Goal: Task Accomplishment & Management: Use online tool/utility

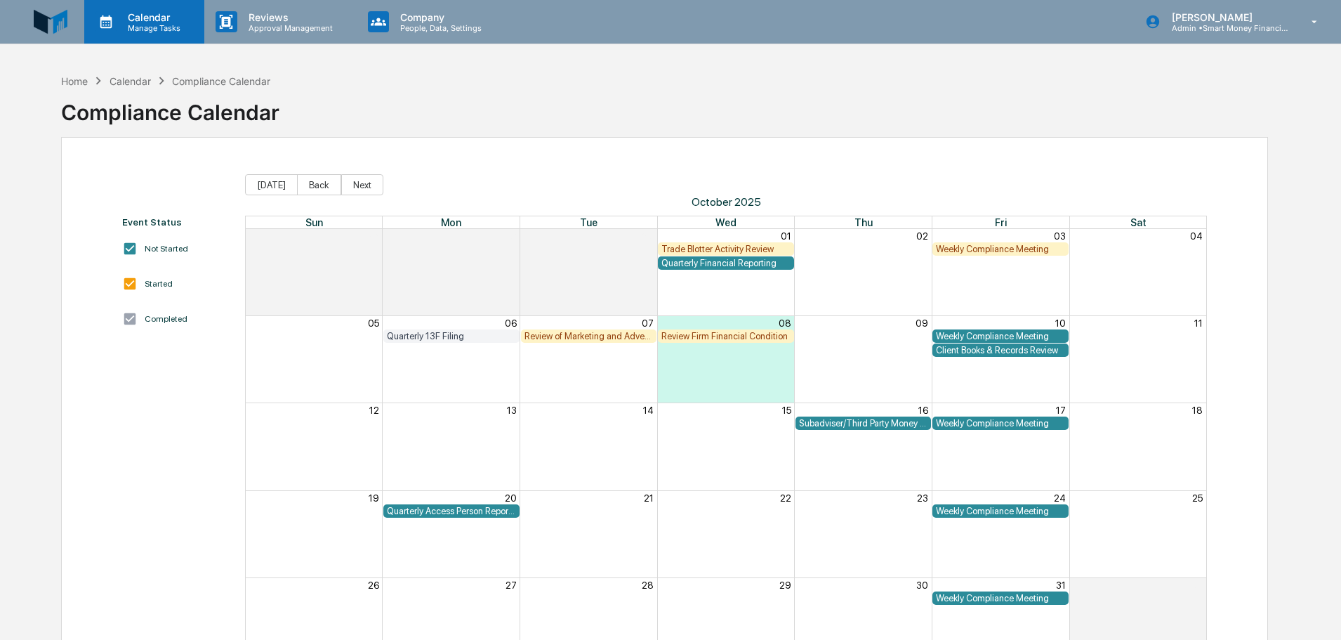
click at [154, 20] on p "Calendar" at bounding box center [152, 17] width 71 height 12
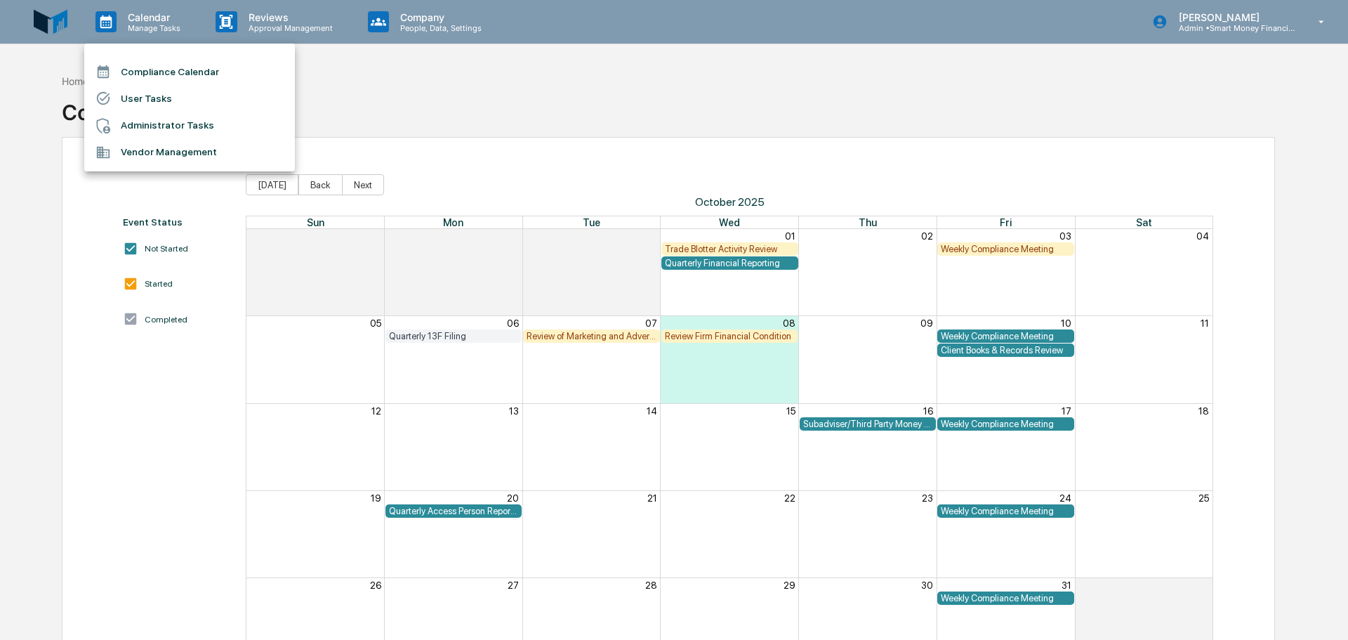
click at [173, 72] on li "Compliance Calendar" at bounding box center [189, 71] width 211 height 27
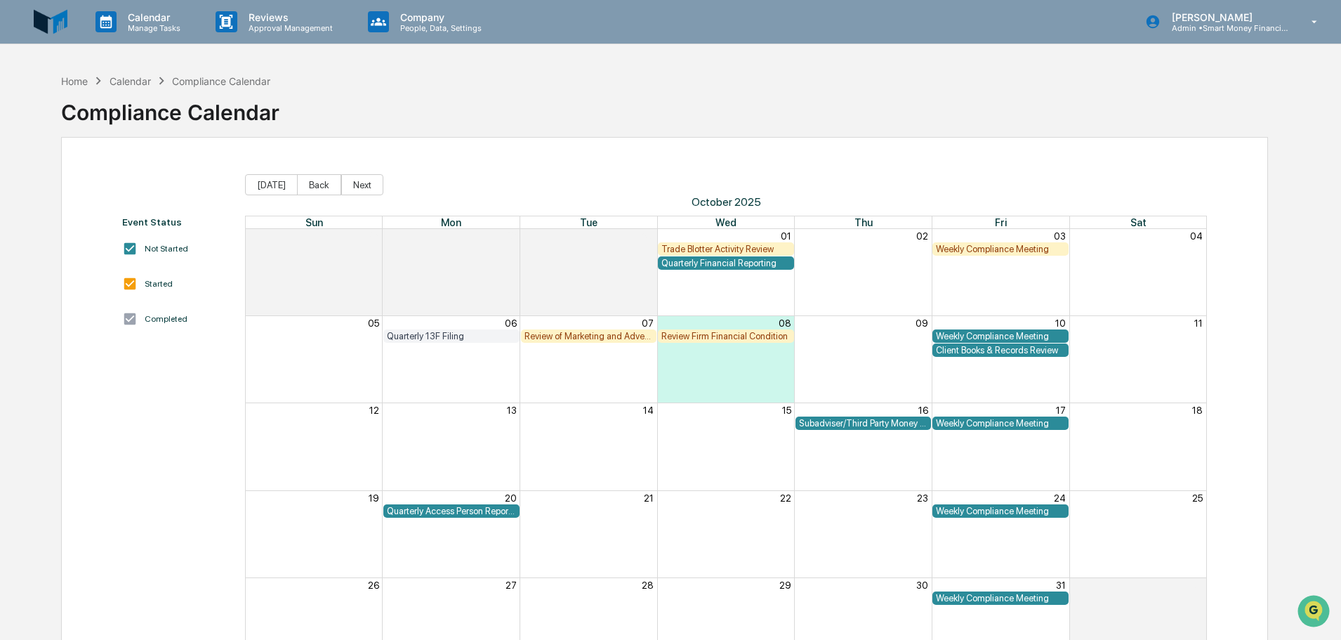
click at [121, 81] on div "Calendar" at bounding box center [130, 81] width 41 height 12
click at [108, 18] on icon at bounding box center [106, 21] width 12 height 13
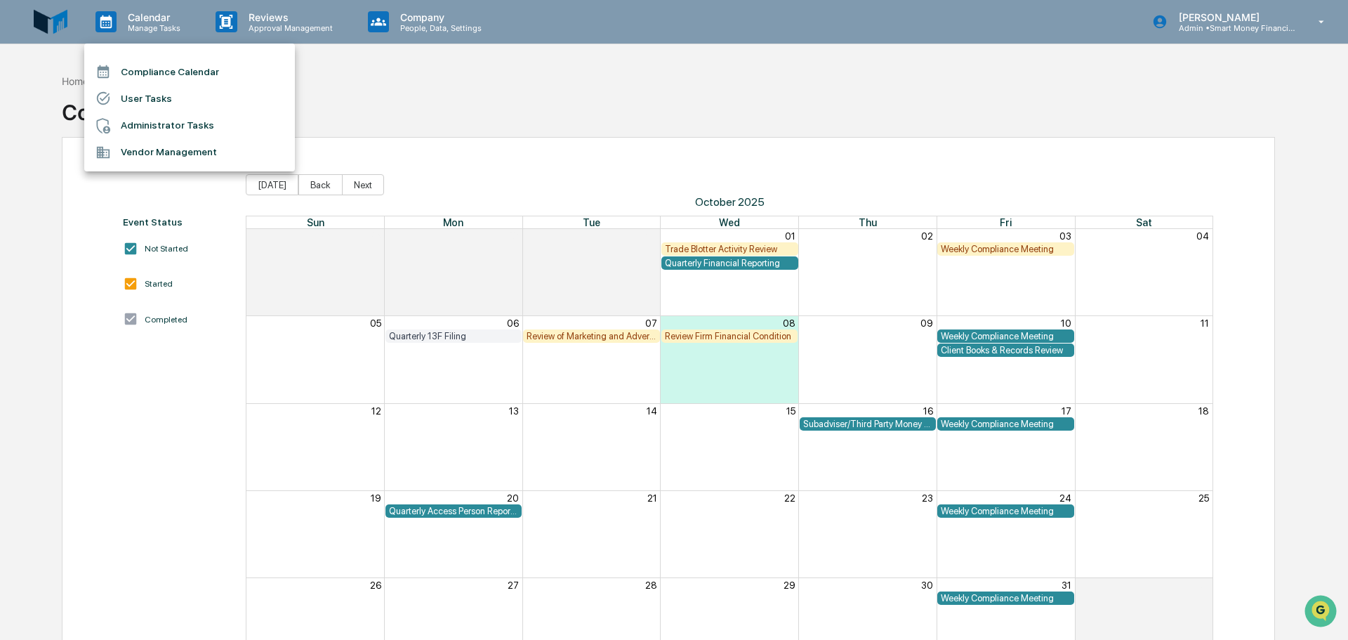
click at [1257, 42] on div at bounding box center [674, 320] width 1348 height 640
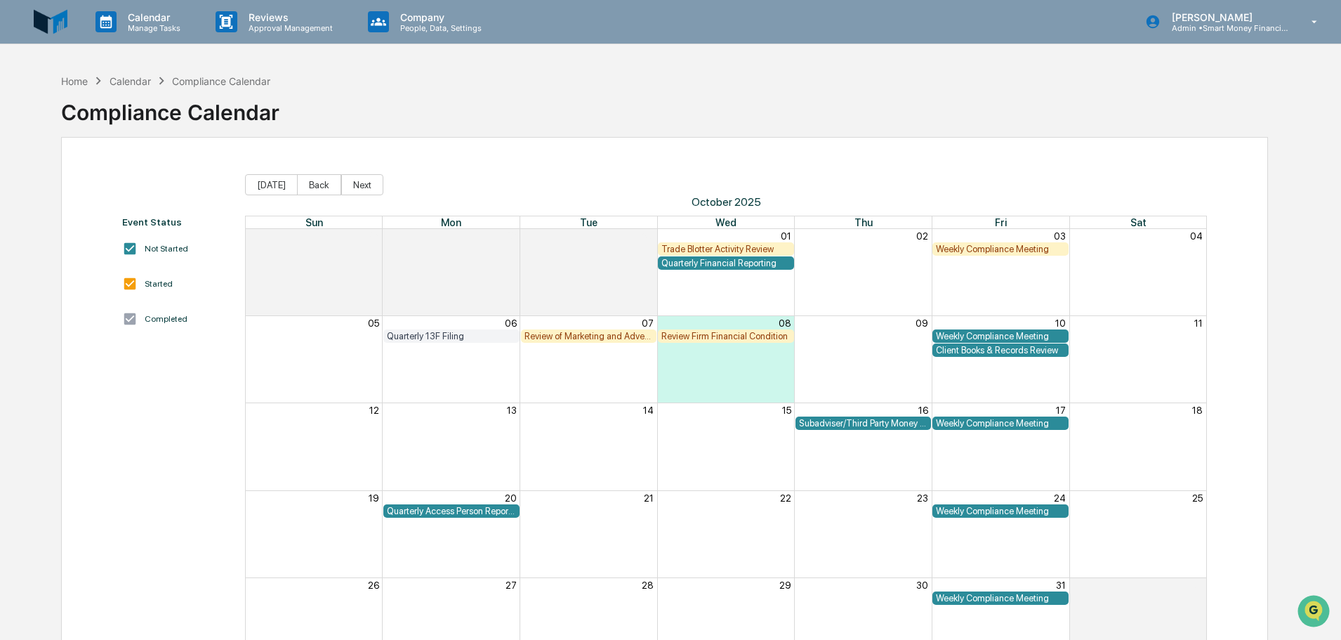
click at [1238, 30] on p "Admin • Smart Money Financial Advisors" at bounding box center [1226, 28] width 131 height 10
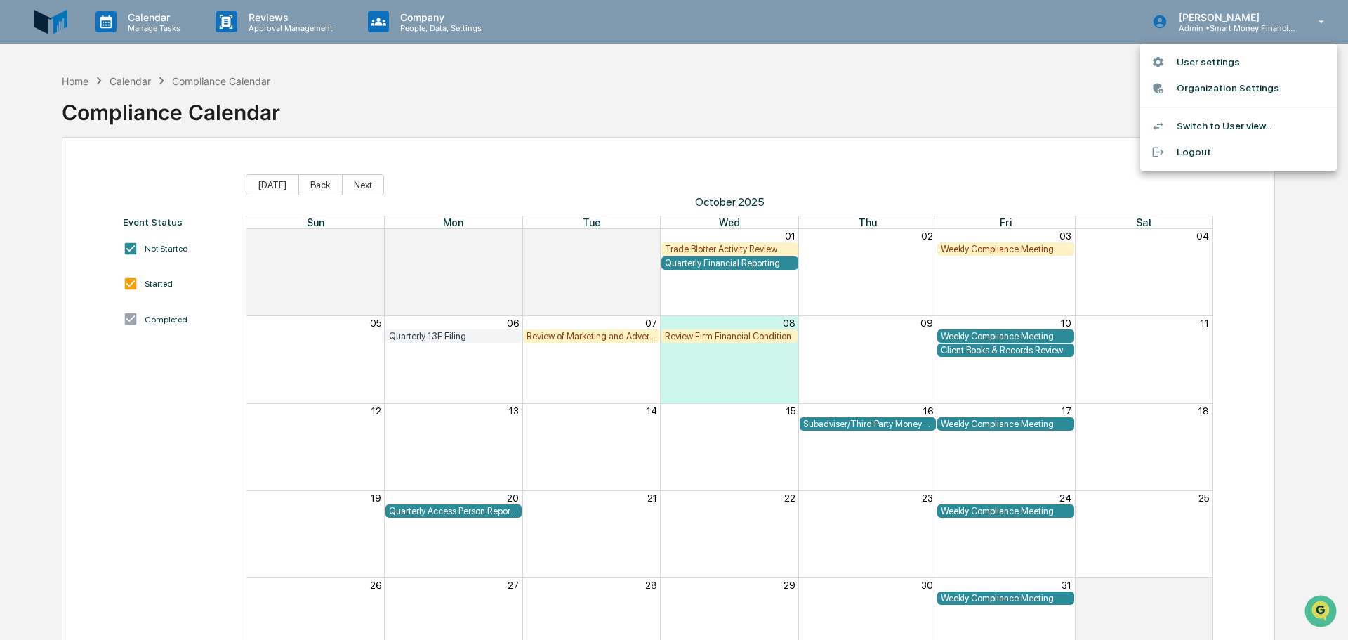
click at [1198, 122] on li "Switch to User view..." at bounding box center [1238, 126] width 197 height 26
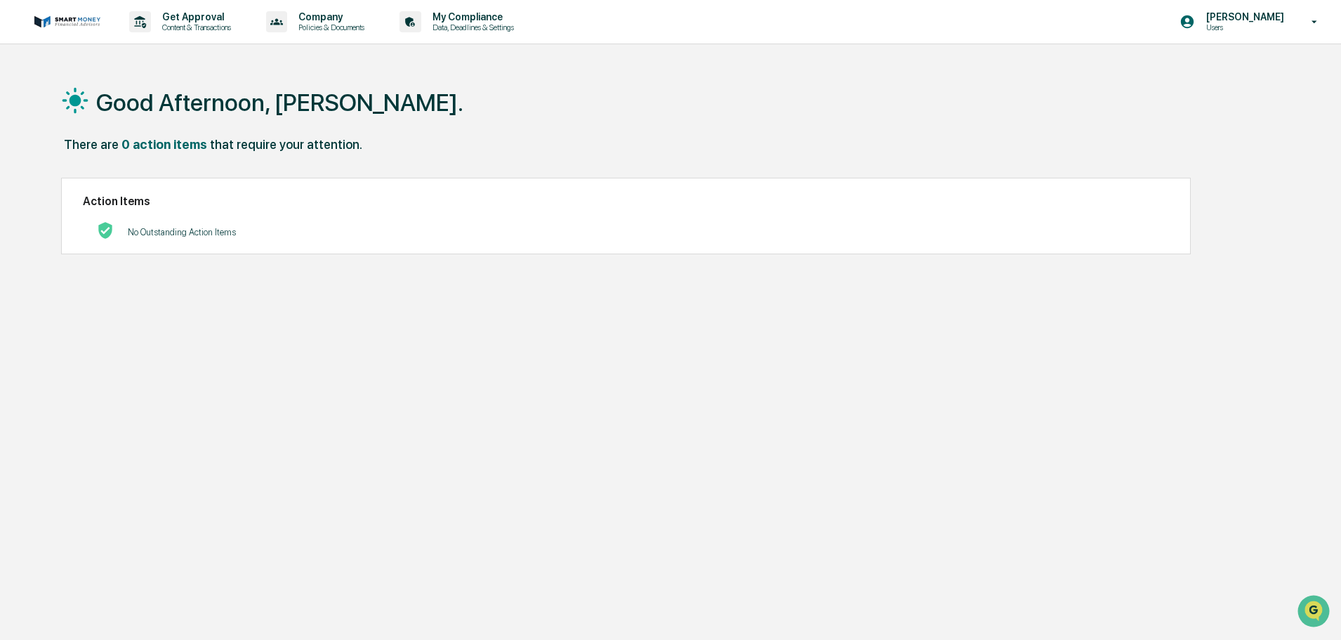
click at [1245, 20] on p "[PERSON_NAME]" at bounding box center [1243, 16] width 96 height 11
click at [1239, 78] on li "Switch to Admin view..." at bounding box center [1238, 71] width 197 height 26
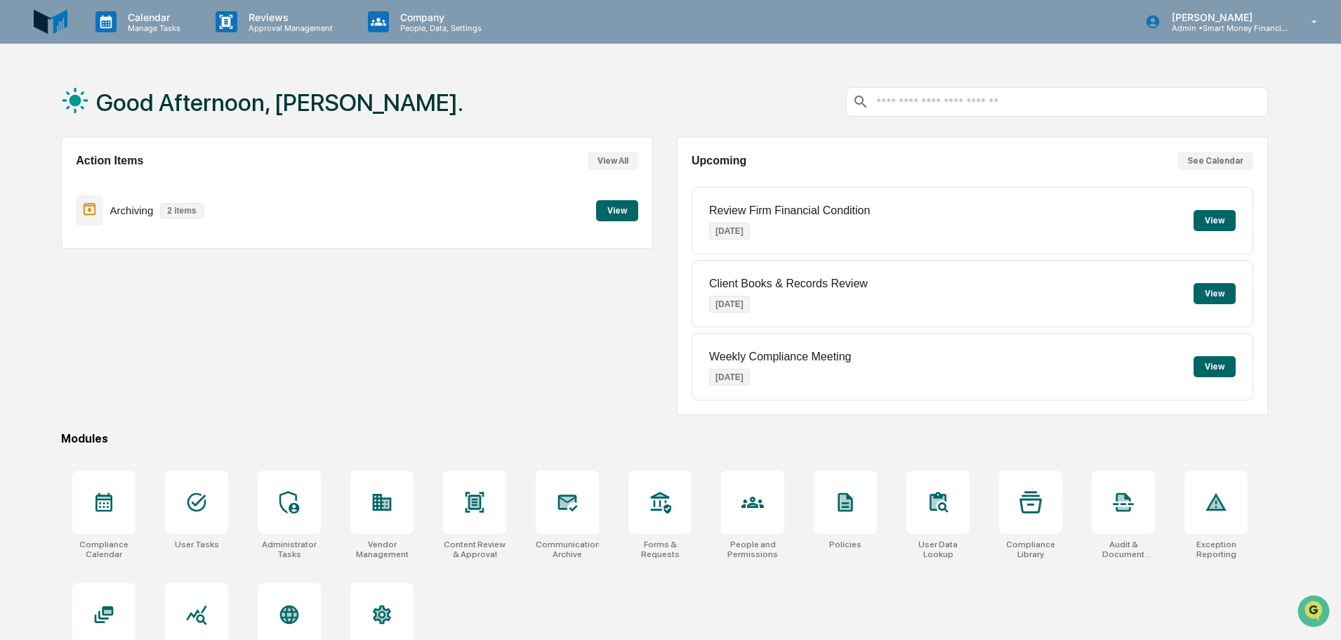
click at [621, 197] on div "Archiving 2 items View" at bounding box center [357, 210] width 562 height 47
click at [622, 209] on button "View" at bounding box center [617, 210] width 42 height 21
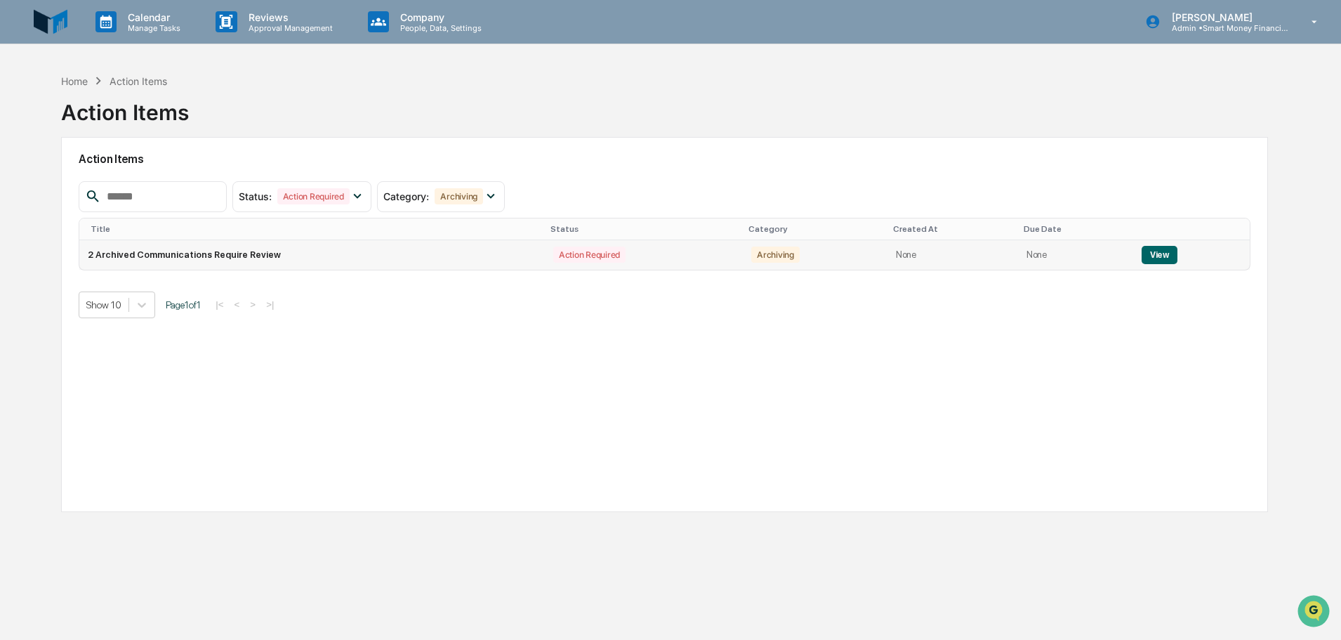
click at [1149, 260] on button "View" at bounding box center [1160, 255] width 36 height 18
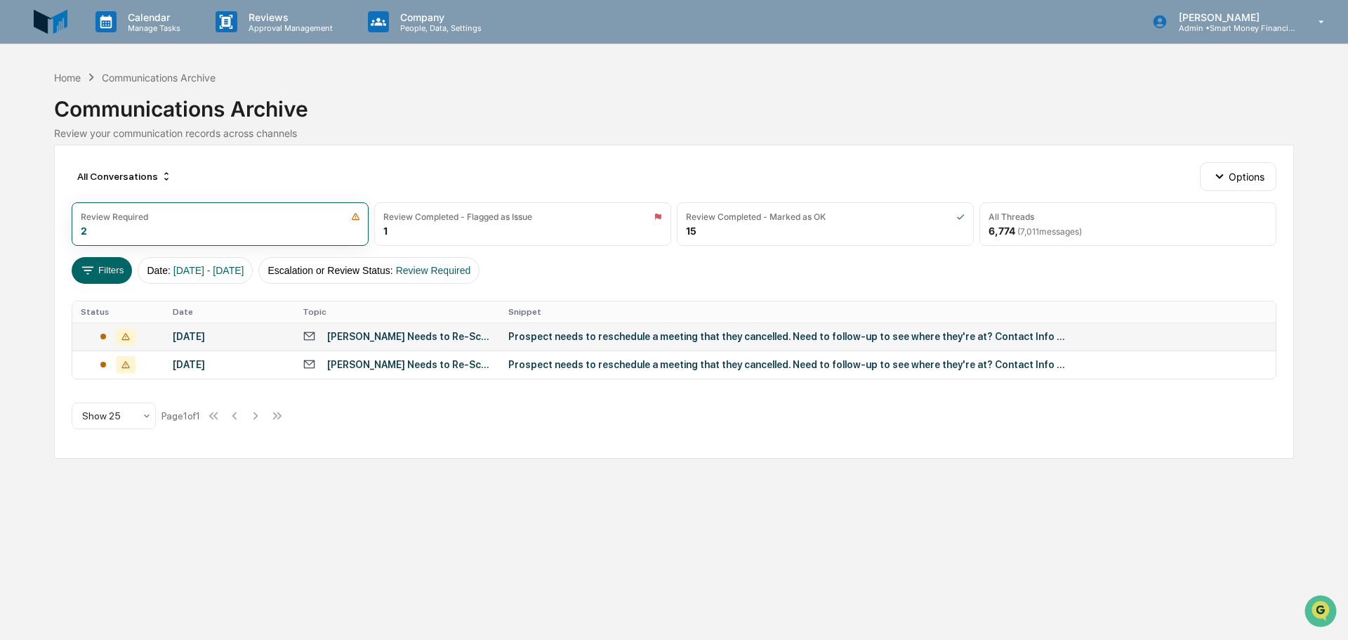
click at [542, 333] on div "Prospect needs to reschedule a meeting that they cancelled. Need to follow-up t…" at bounding box center [789, 336] width 562 height 11
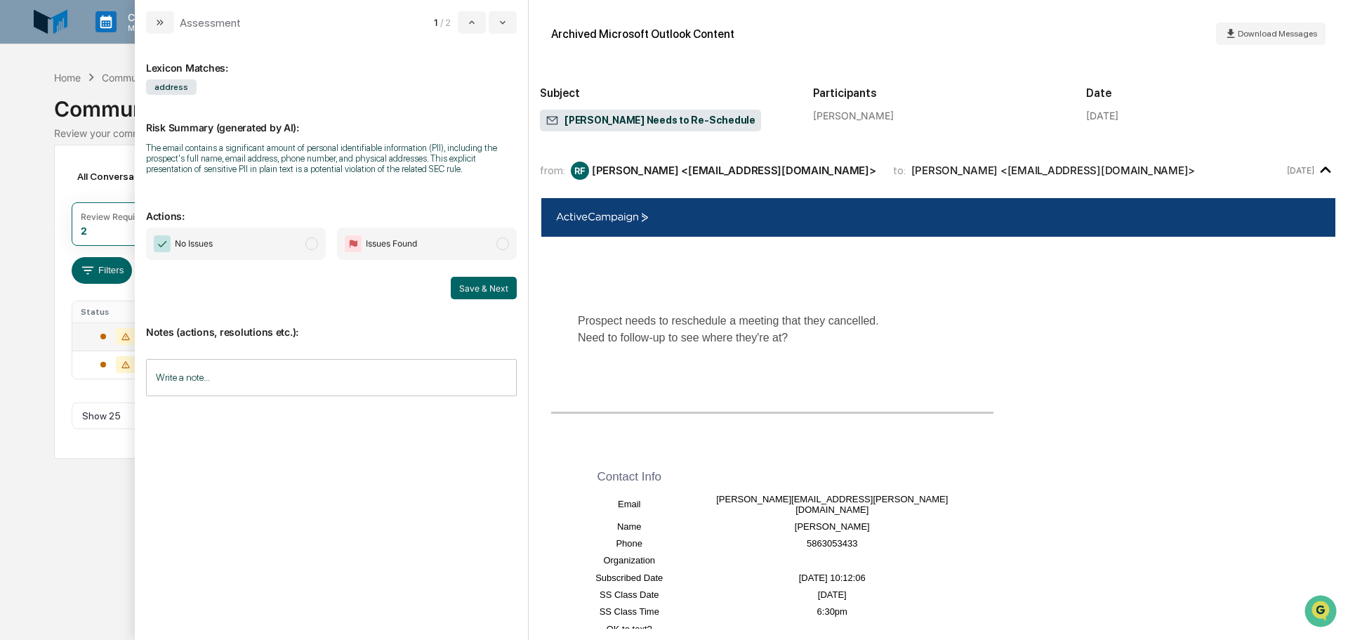
click at [473, 249] on span "Issues Found" at bounding box center [427, 243] width 180 height 32
click at [502, 285] on button "Save & Next" at bounding box center [484, 288] width 66 height 22
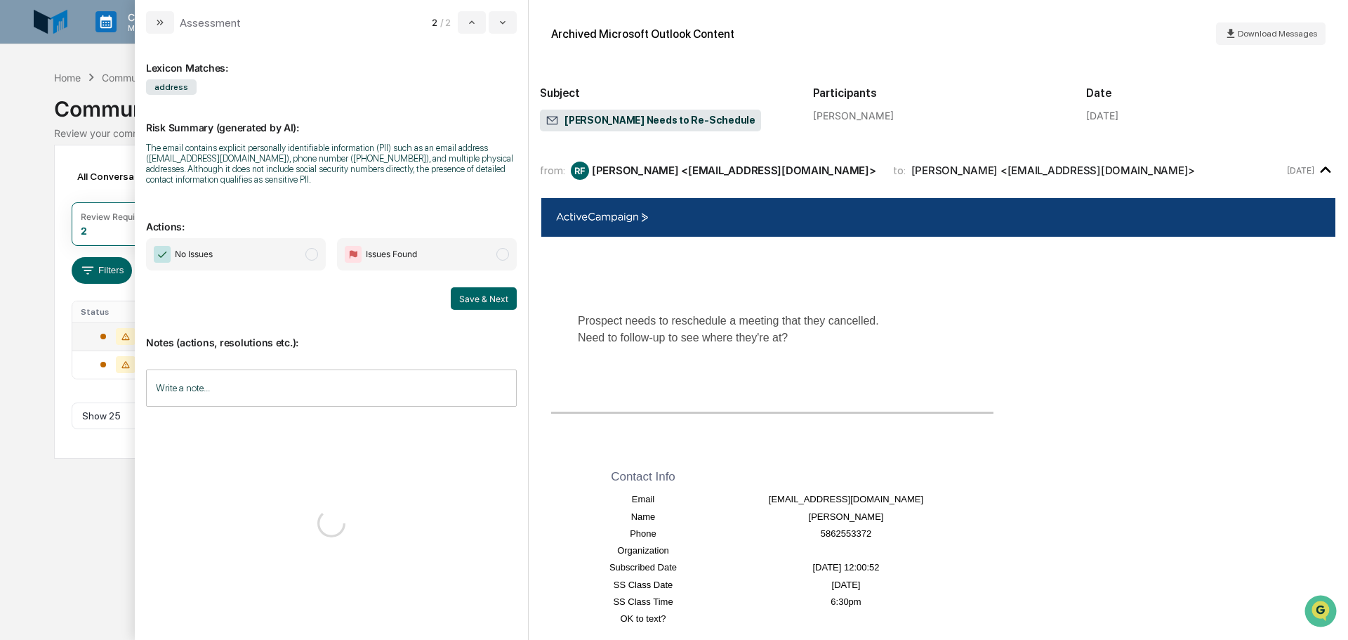
click at [487, 244] on span "Issues Found" at bounding box center [427, 254] width 180 height 32
click at [514, 286] on div "No Issues Issues Found Save & Next" at bounding box center [331, 274] width 371 height 72
click at [505, 301] on button "Save & Next" at bounding box center [484, 298] width 66 height 22
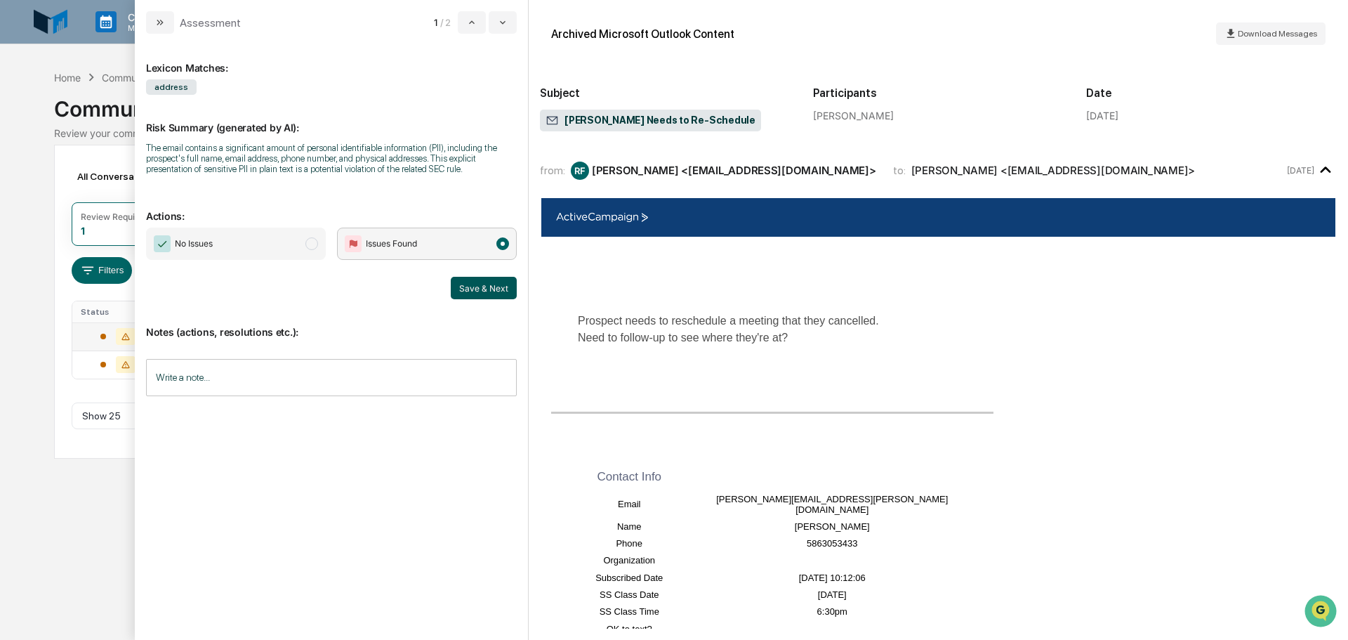
click at [503, 285] on button "Save & Next" at bounding box center [484, 288] width 66 height 22
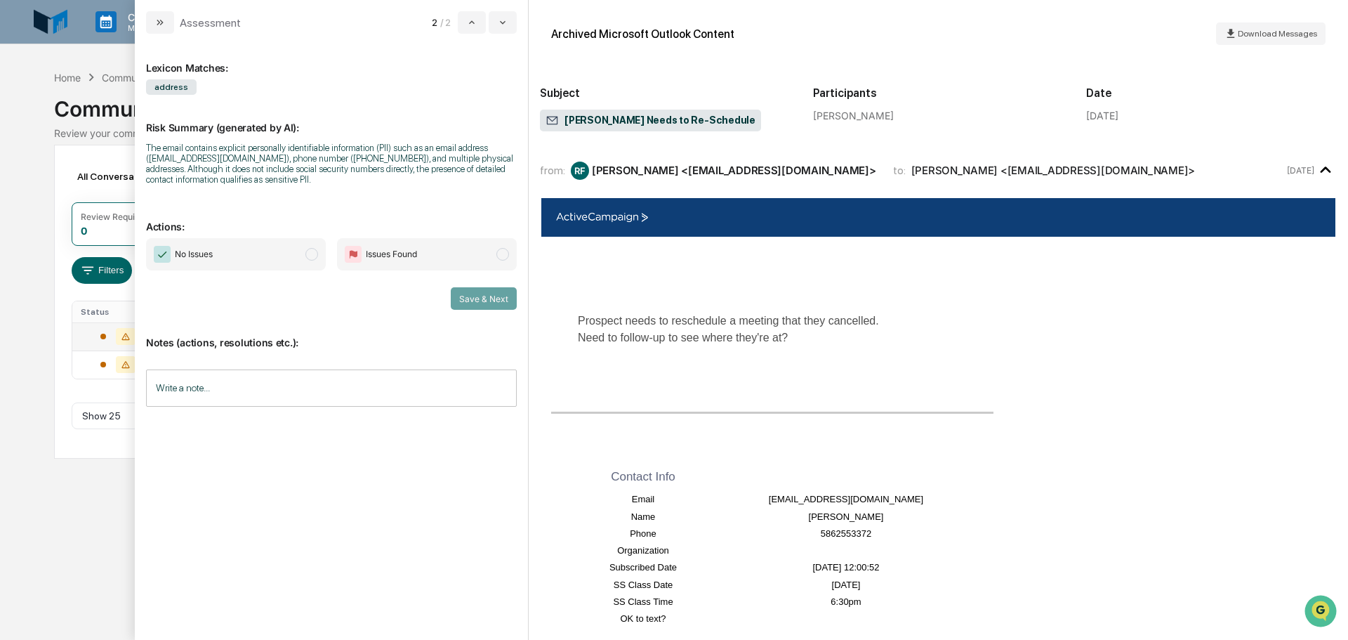
click at [466, 255] on span "Issues Found" at bounding box center [427, 254] width 180 height 32
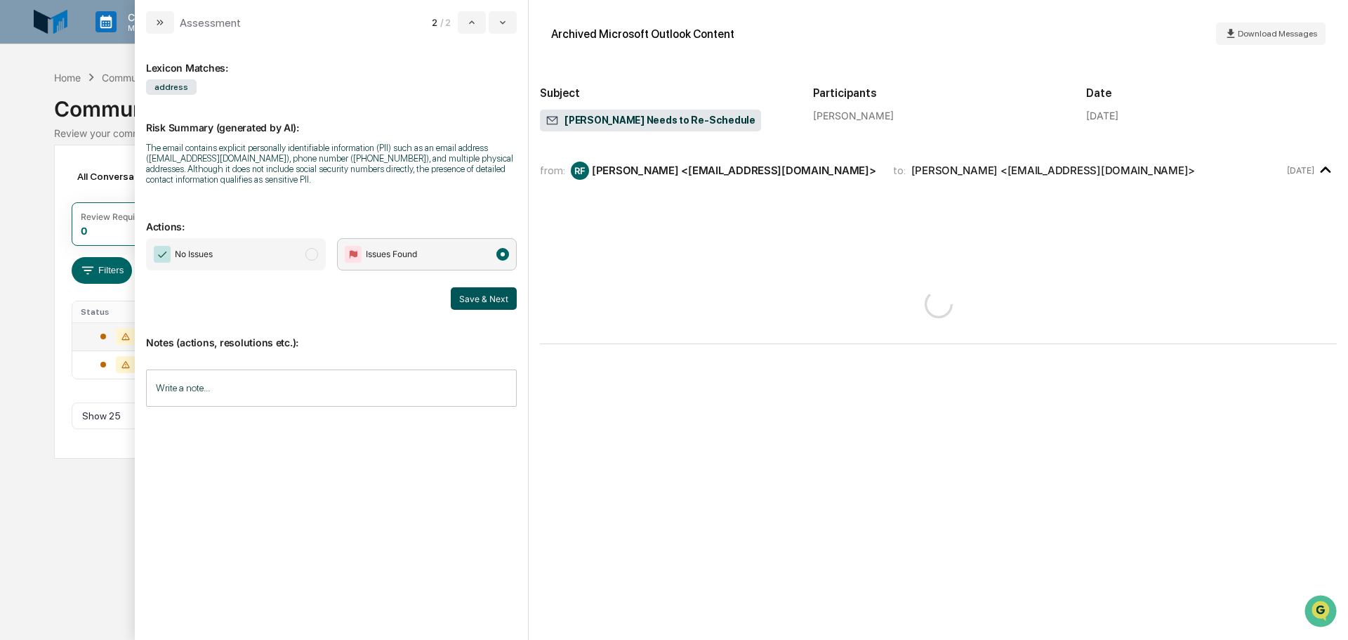
click at [515, 292] on button "Save & Next" at bounding box center [484, 298] width 66 height 22
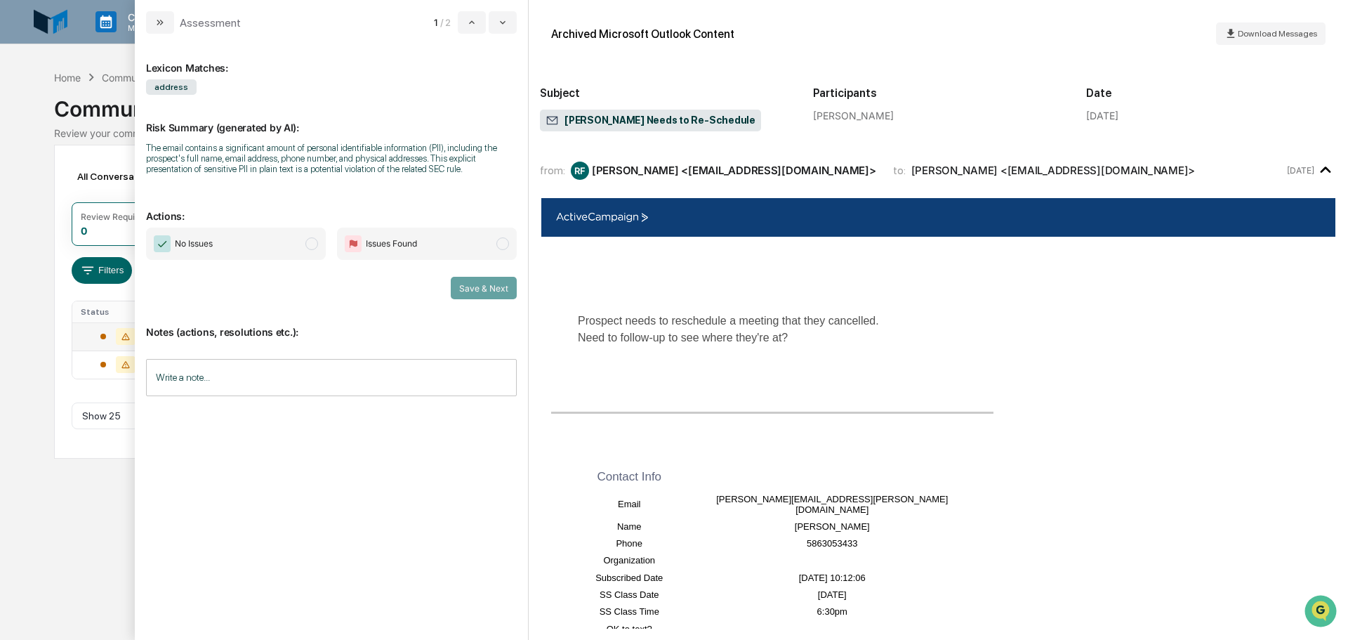
click at [487, 247] on span "Issues Found" at bounding box center [427, 243] width 180 height 32
click at [496, 284] on button "Save & Next" at bounding box center [484, 288] width 66 height 22
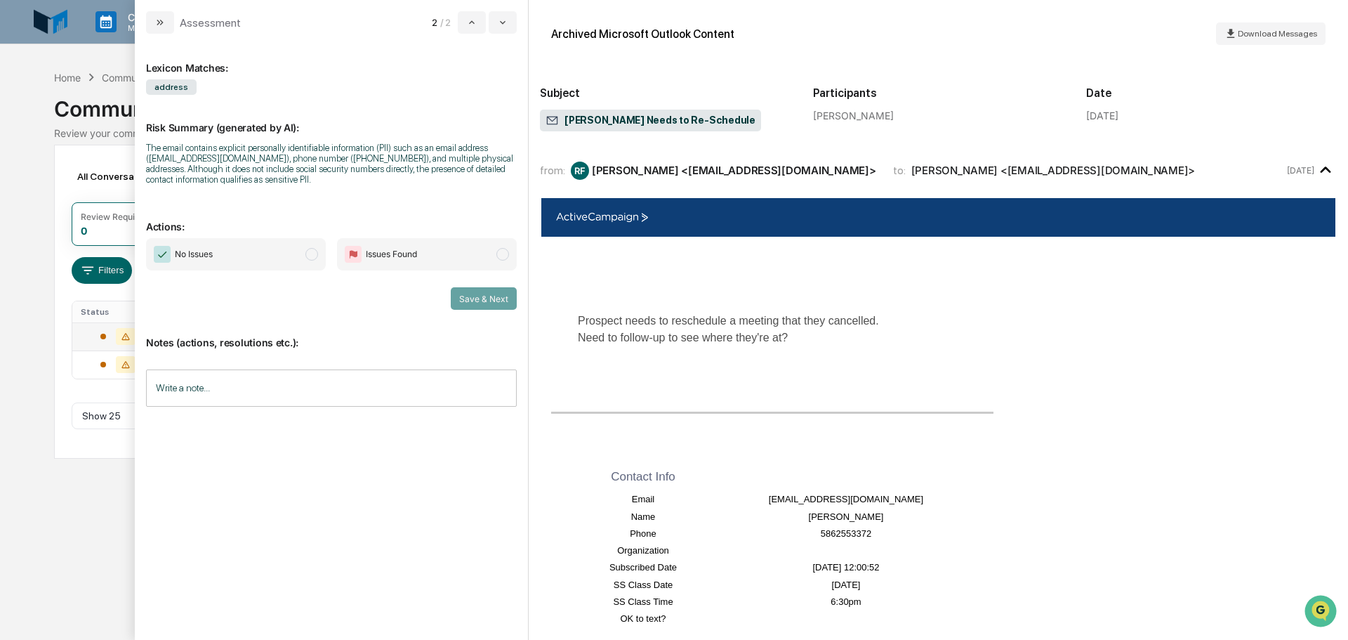
click at [502, 255] on span "modal" at bounding box center [502, 254] width 13 height 13
click at [510, 294] on button "Save & Next" at bounding box center [484, 298] width 66 height 22
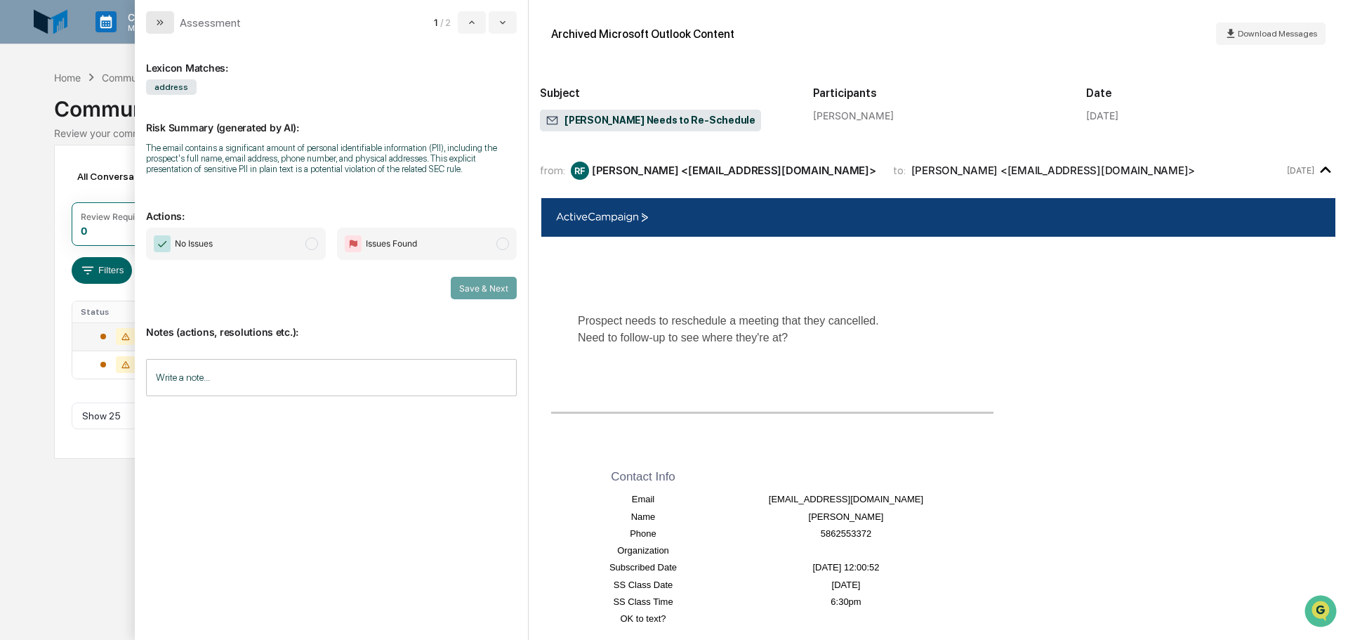
click at [168, 19] on button "modal" at bounding box center [160, 22] width 28 height 22
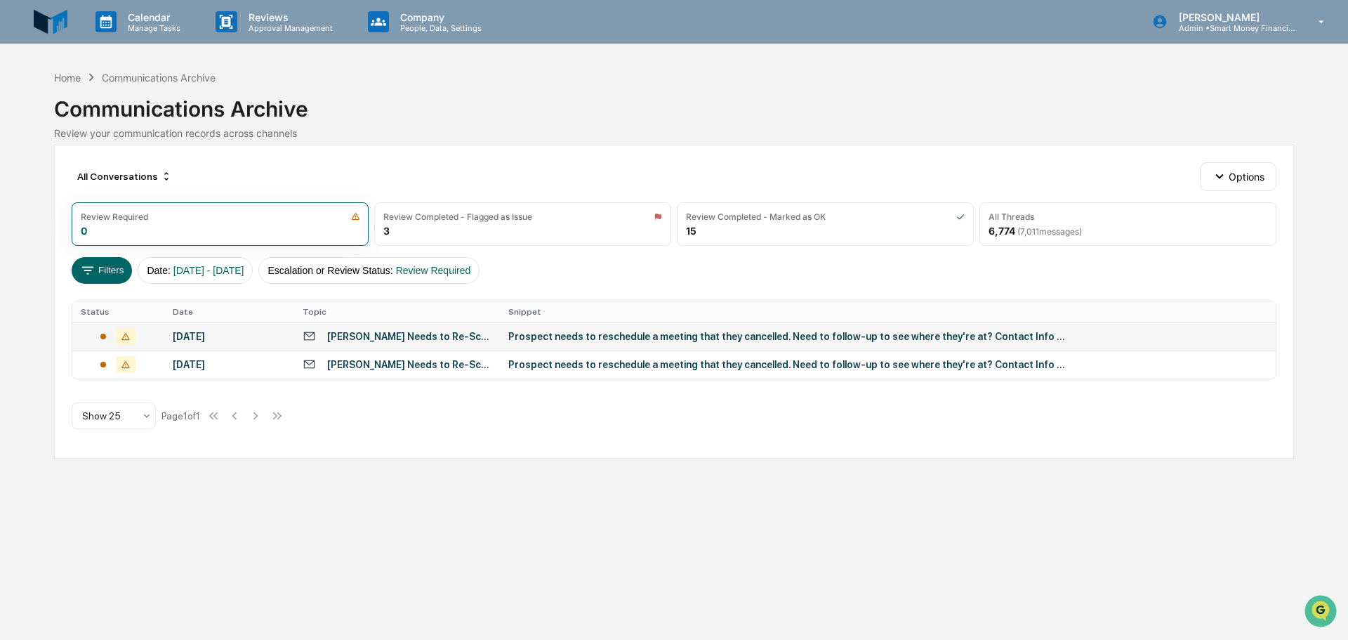
click at [409, 334] on div "Lawrence Kitka Needs to Re-Schedule" at bounding box center [409, 336] width 164 height 11
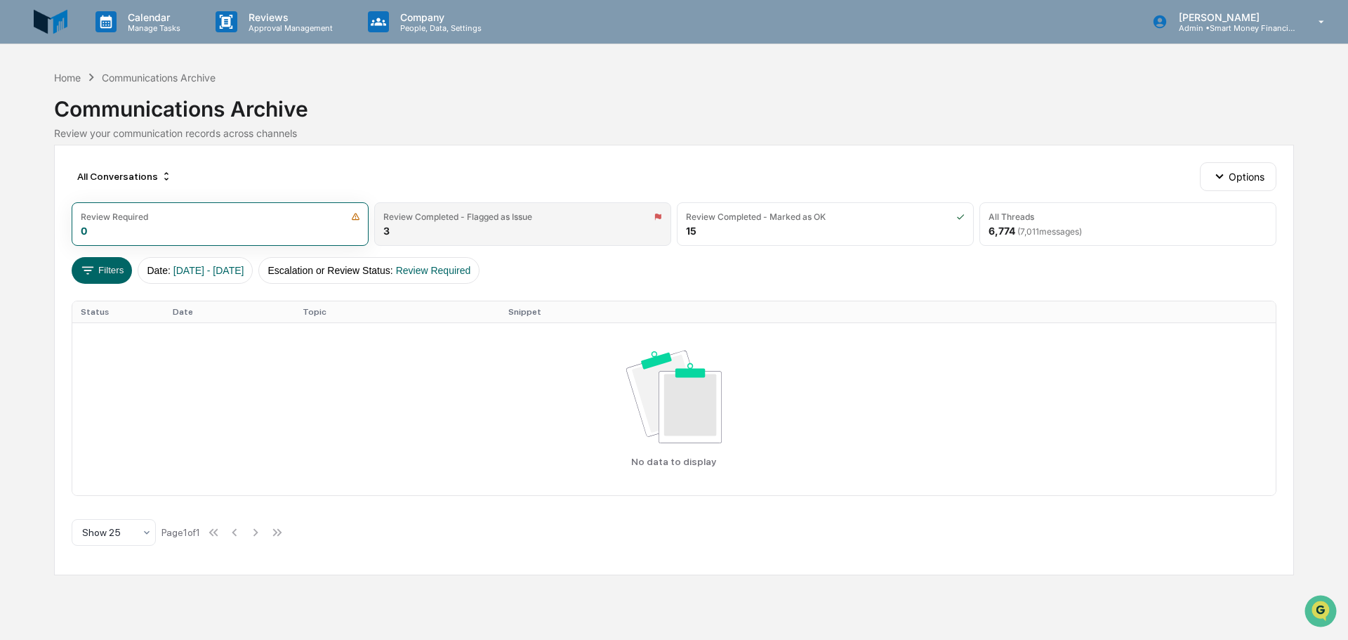
click at [571, 230] on div "Review Completed - Flagged as Issue 3" at bounding box center [522, 224] width 297 height 44
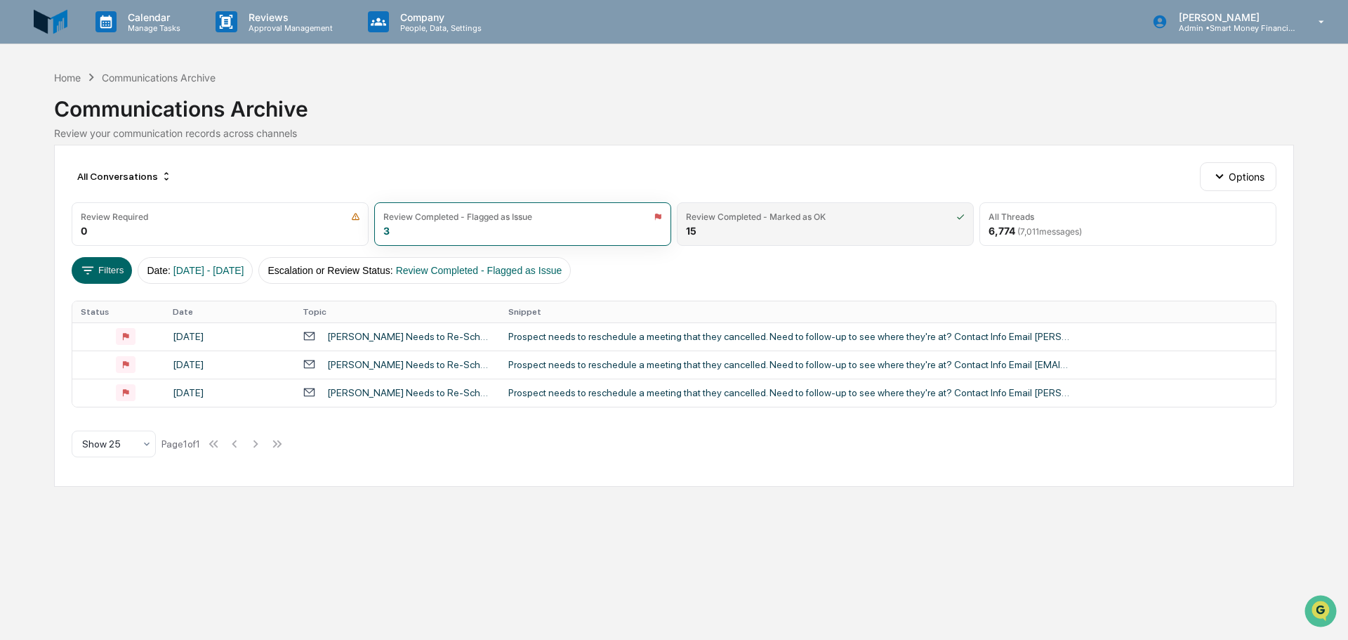
click at [718, 211] on div "Review Completed - Marked as OK" at bounding box center [756, 216] width 140 height 11
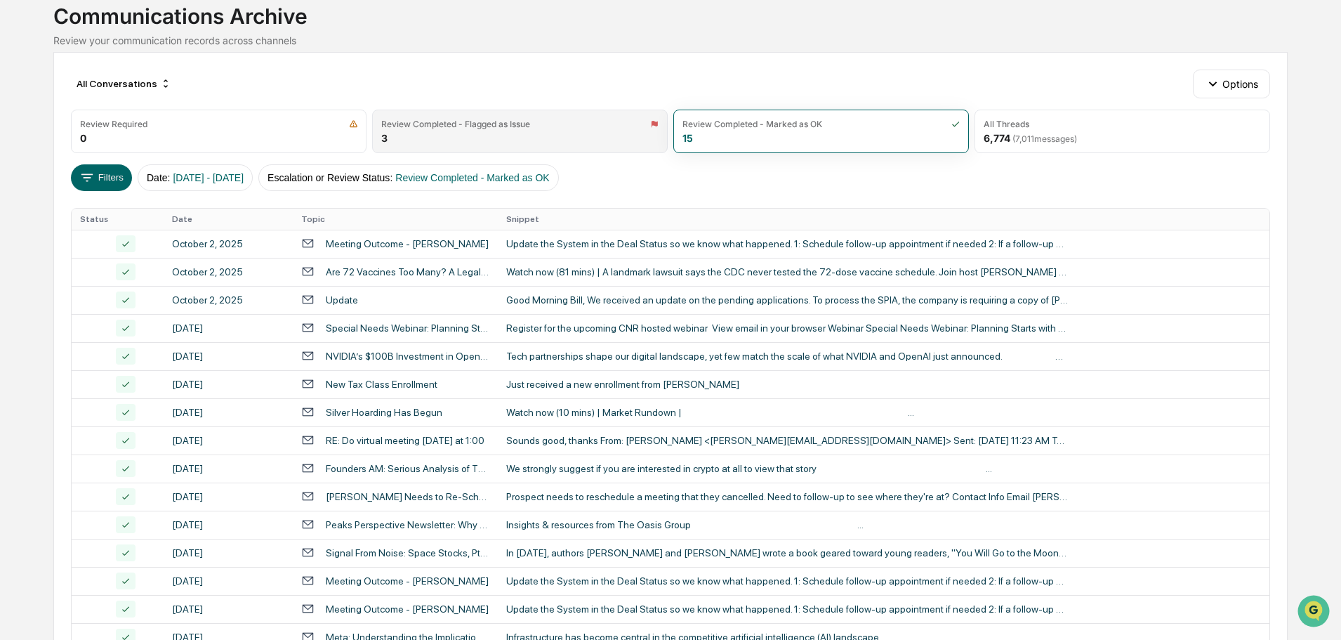
scroll to position [70, 0]
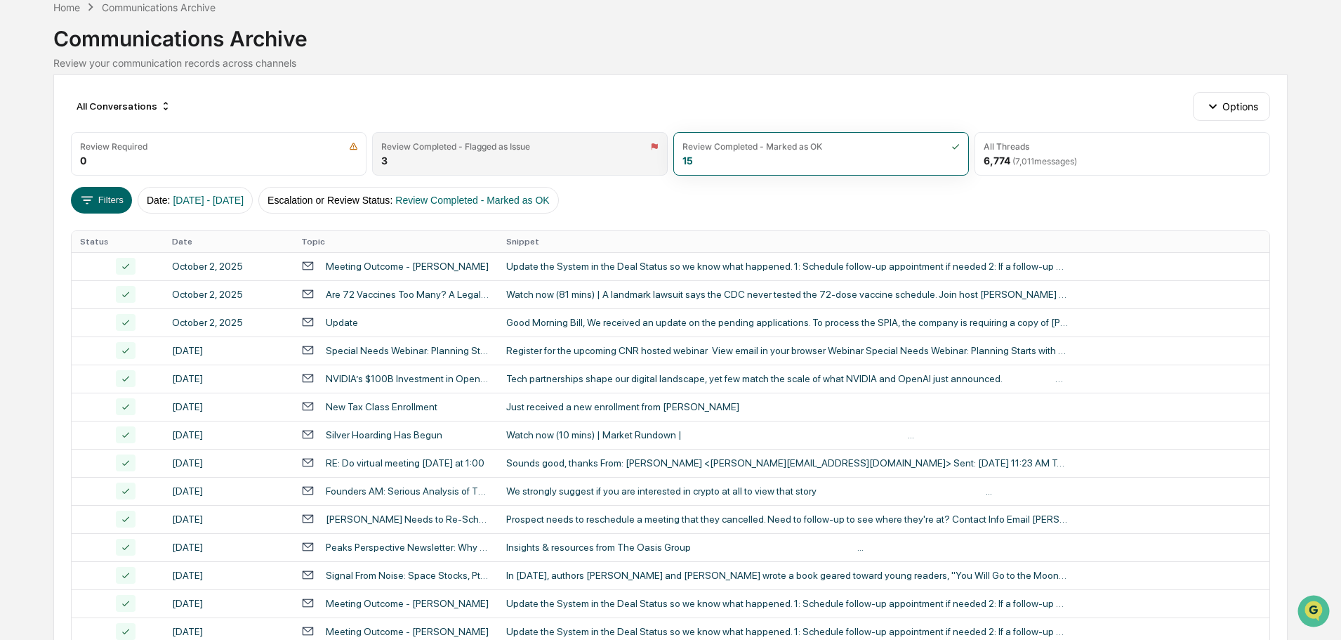
click at [576, 146] on div "Review Completed - Flagged as Issue" at bounding box center [519, 146] width 277 height 11
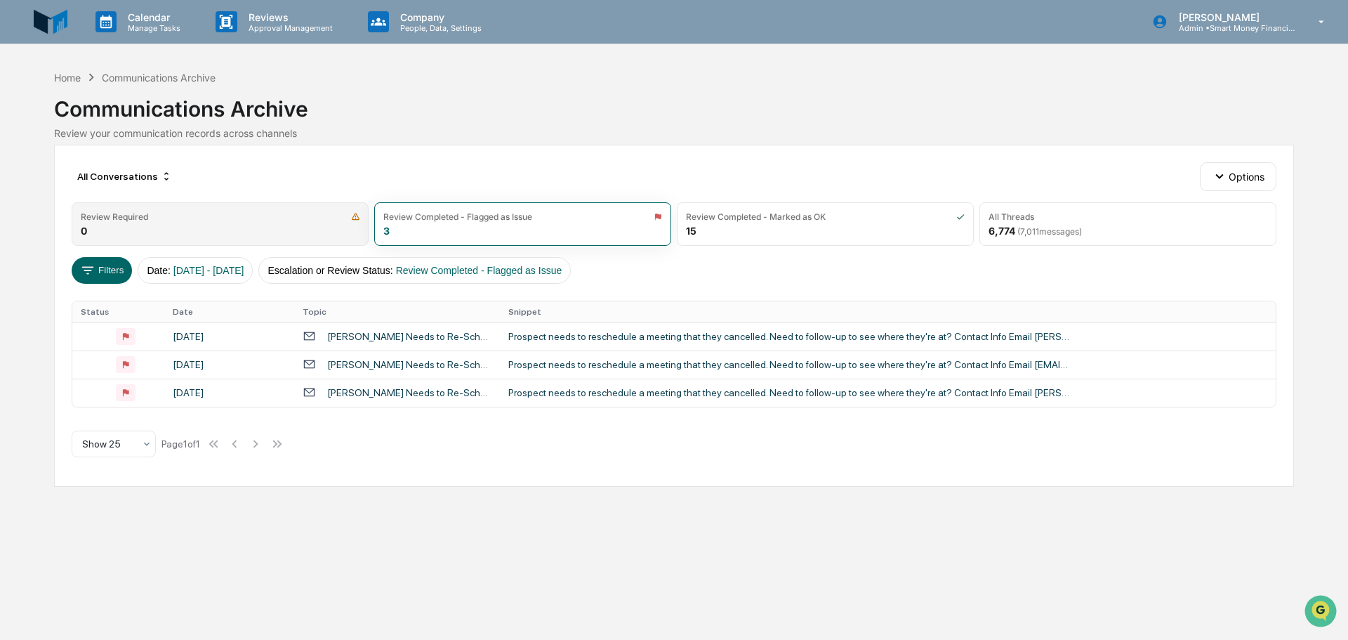
click at [322, 220] on div "Review Required" at bounding box center [220, 216] width 279 height 11
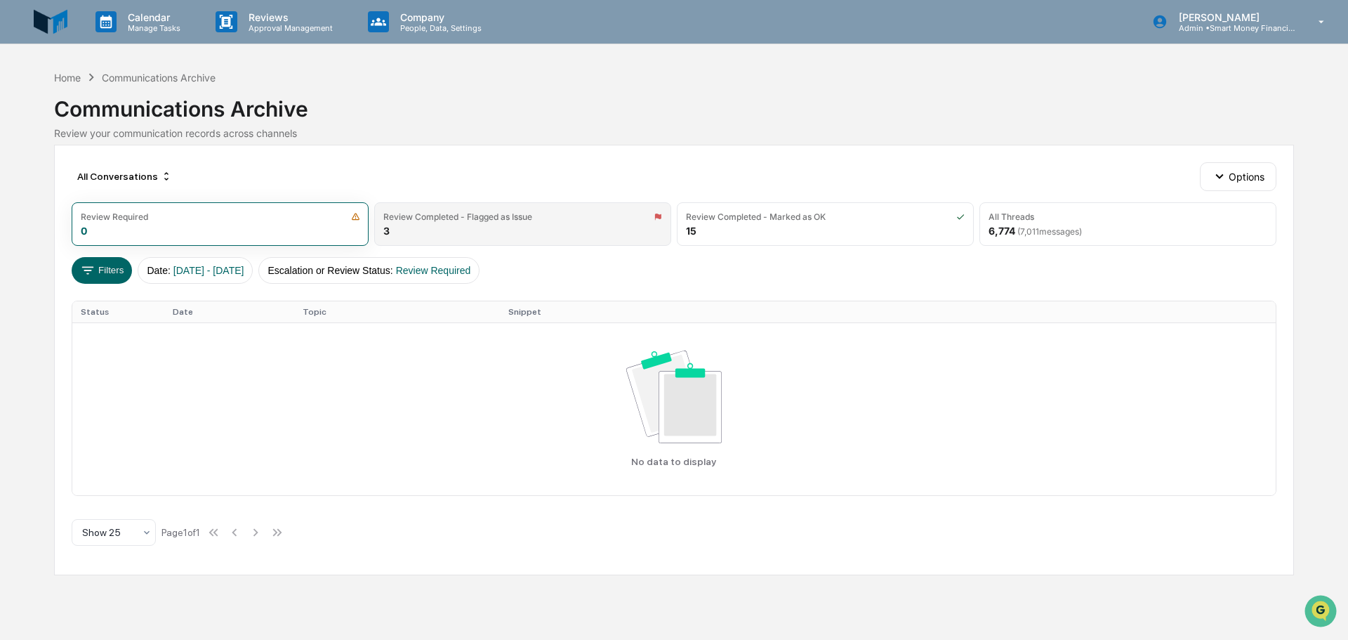
click at [450, 211] on div "Review Completed - Flagged as Issue 3" at bounding box center [522, 224] width 297 height 44
